Goal: Task Accomplishment & Management: Use online tool/utility

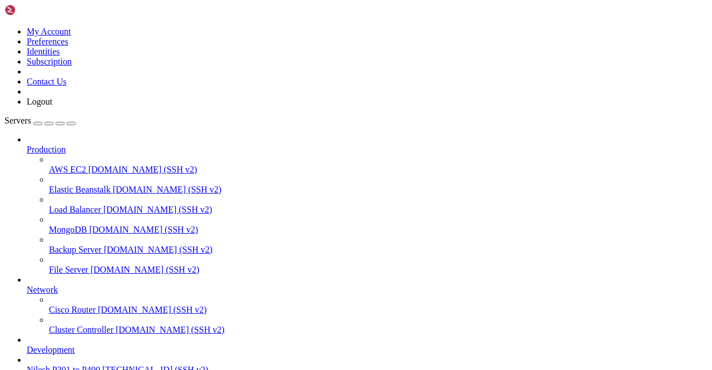
scroll to position [30842, 0]
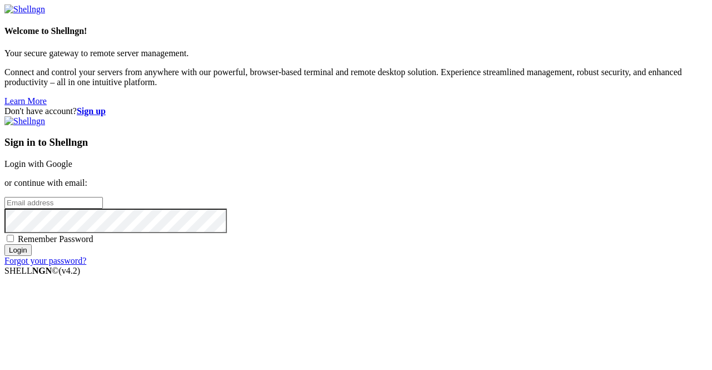
click at [72, 159] on link "Login with Google" at bounding box center [38, 163] width 68 height 9
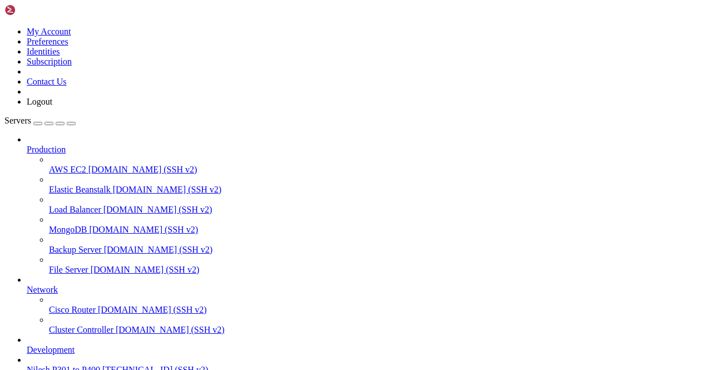
scroll to position [108, 0]
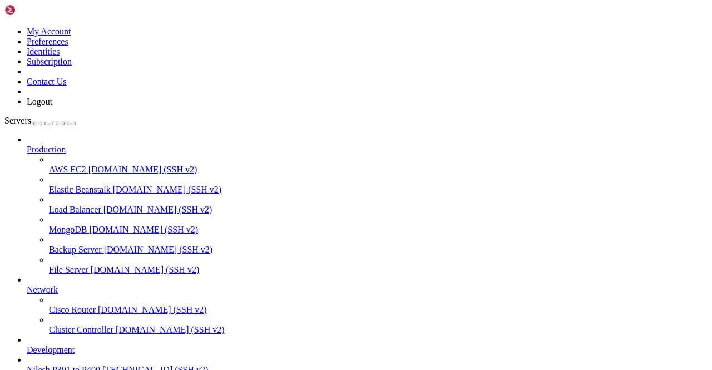
scroll to position [1786, 0]
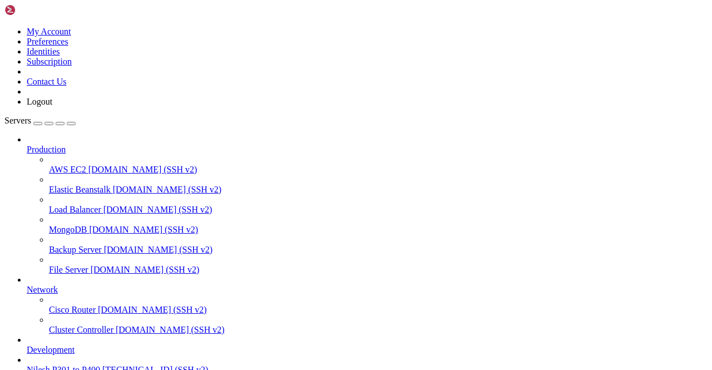
scroll to position [1920, 0]
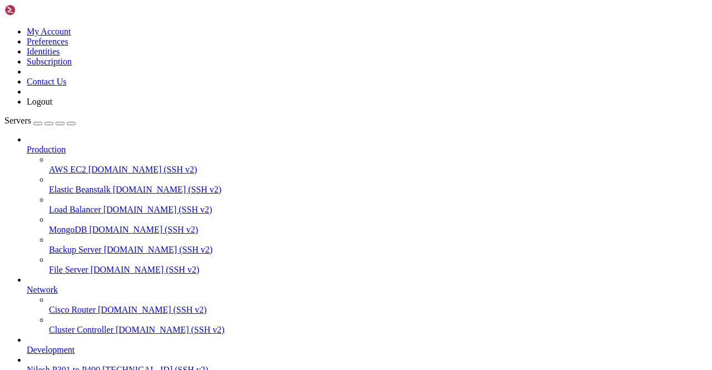
scroll to position [4095, 0]
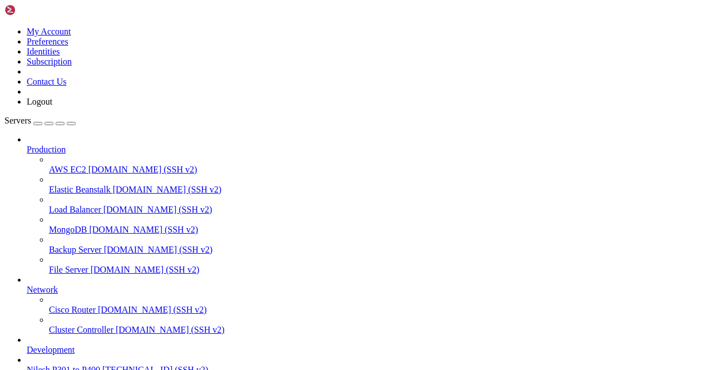
scroll to position [23342, 0]
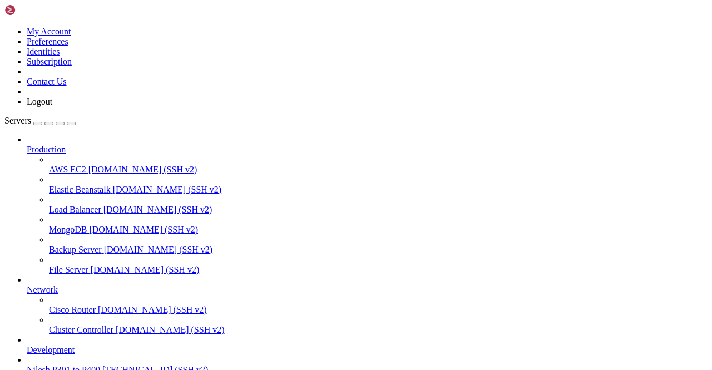
scroll to position [23381, 0]
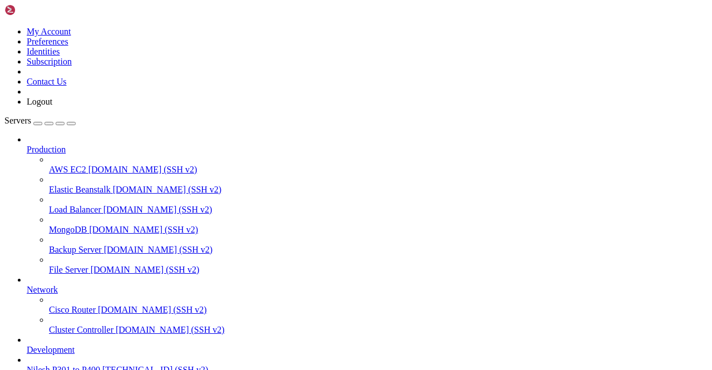
scroll to position [26238, 0]
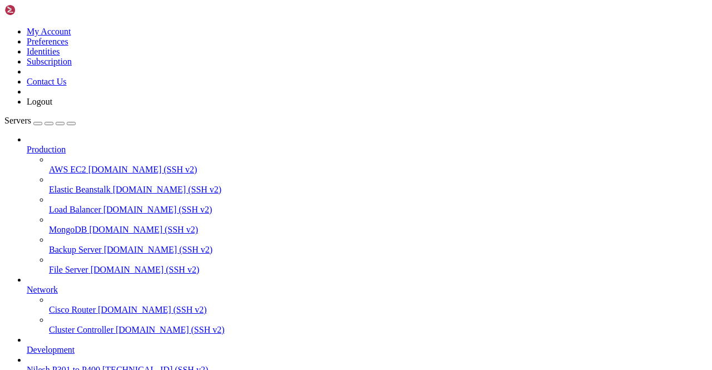
scroll to position [26441, 0]
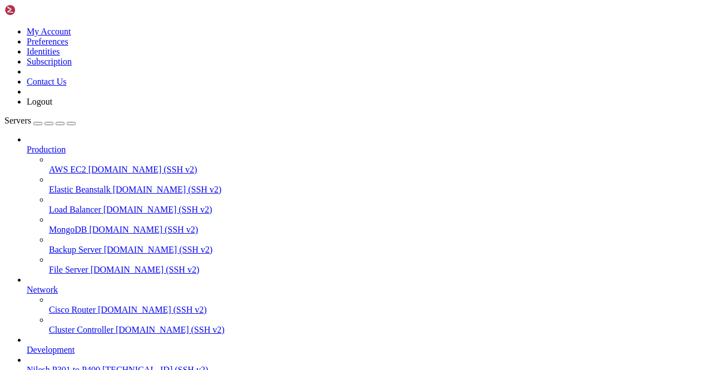
type input "Telegram 543"
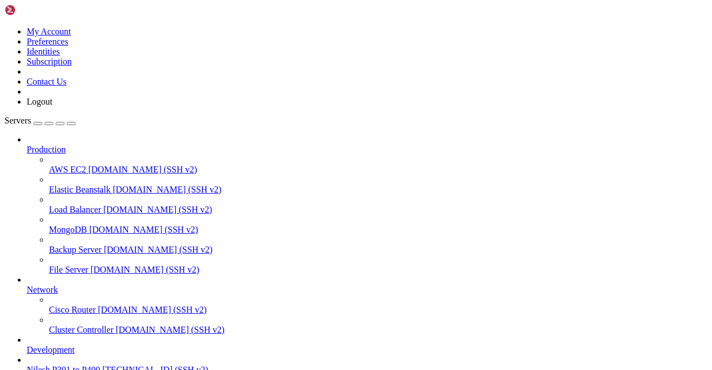
scroll to position [34392, 0]
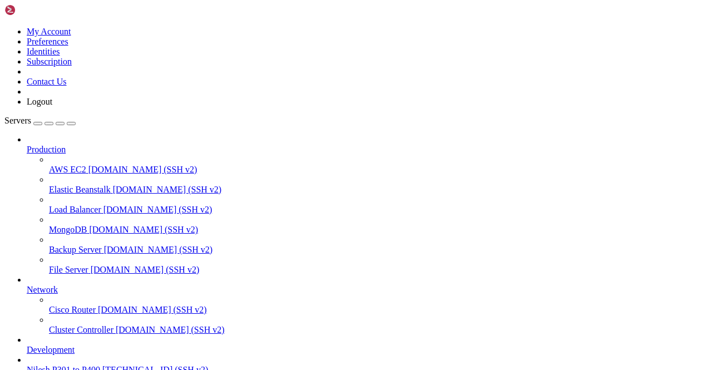
click at [100, 365] on span "Nilesh P301 to P400" at bounding box center [63, 369] width 73 height 9
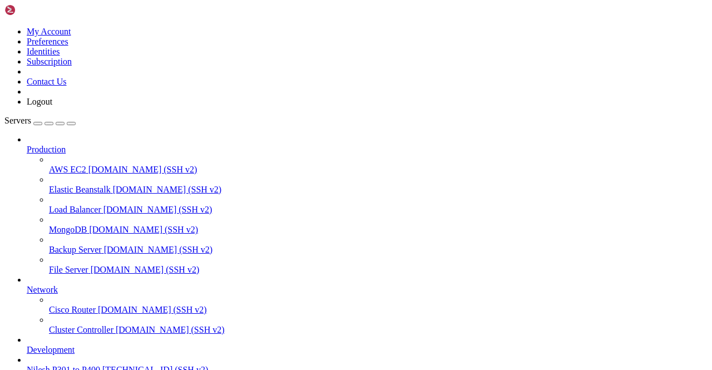
click at [100, 365] on span "Nilesh P301 to P400" at bounding box center [63, 369] width 73 height 9
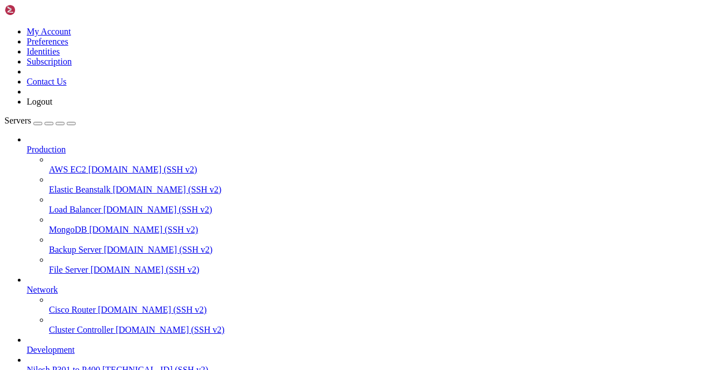
click at [97, 365] on span "Nilesh P301 to P400" at bounding box center [63, 369] width 73 height 9
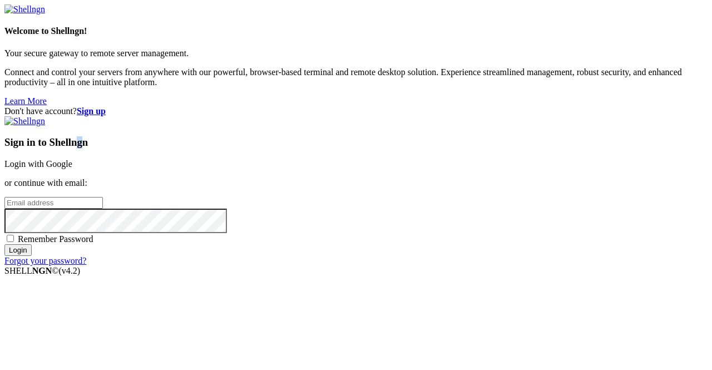
drag, startPoint x: 438, startPoint y: 76, endPoint x: 442, endPoint y: 102, distance: 25.9
click at [442, 116] on div "Sign in to Shellngn Login with Google or continue with email: Remember Password…" at bounding box center [355, 191] width 703 height 150
click at [72, 159] on link "Login with Google" at bounding box center [38, 163] width 68 height 9
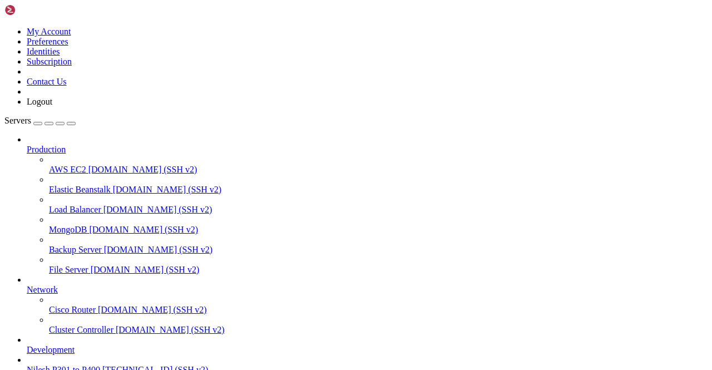
scroll to position [108, 0]
